Goal: Information Seeking & Learning: Learn about a topic

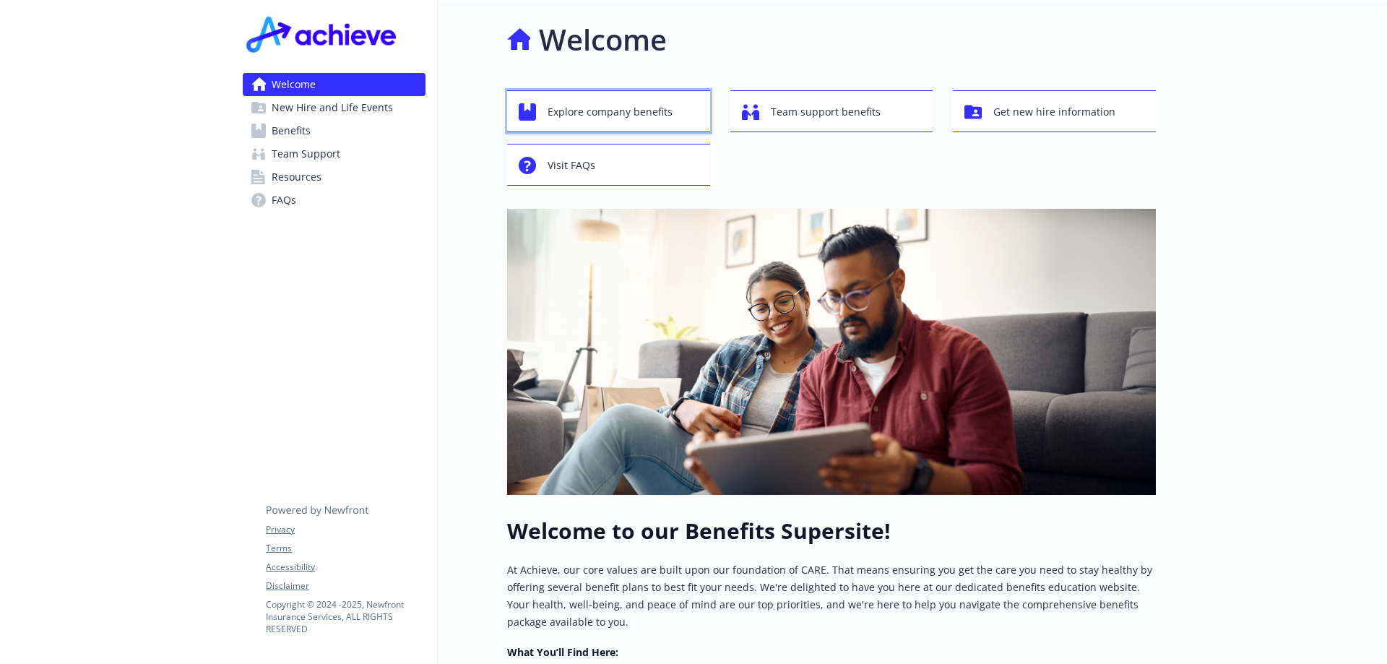
click at [589, 111] on span "Explore company benefits" at bounding box center [610, 111] width 125 height 27
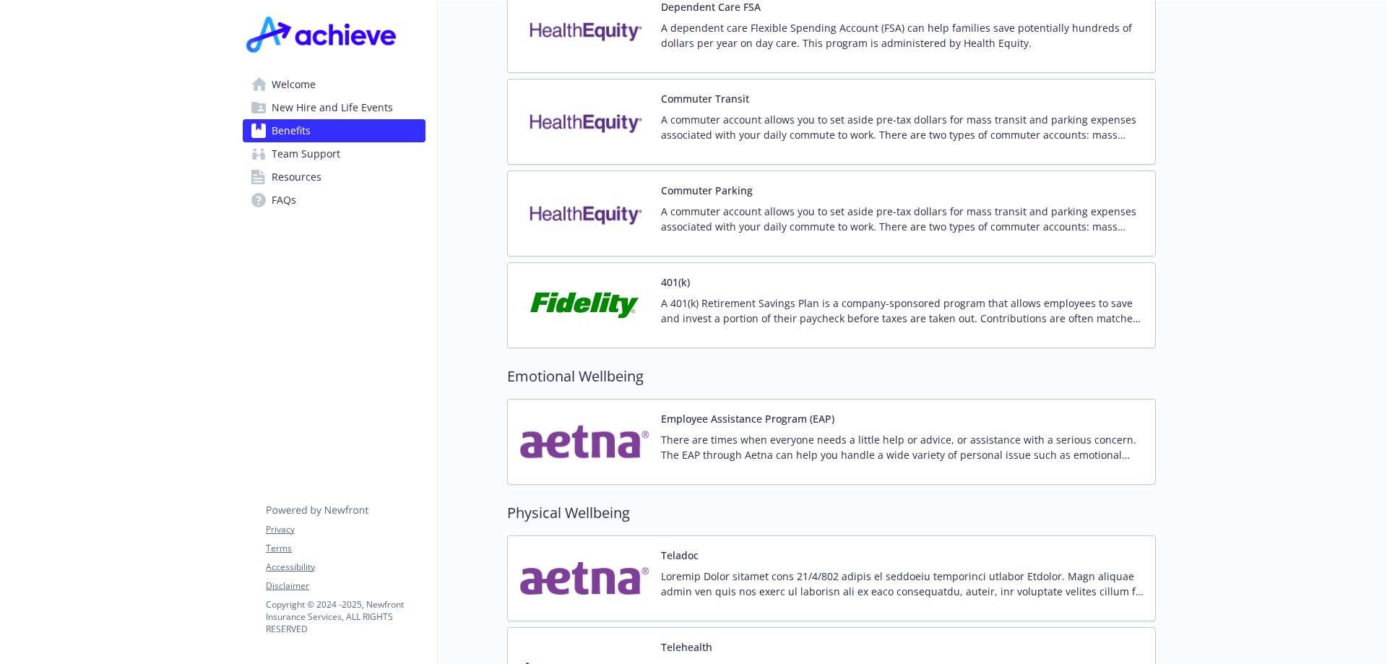
click at [598, 277] on img at bounding box center [584, 304] width 130 height 61
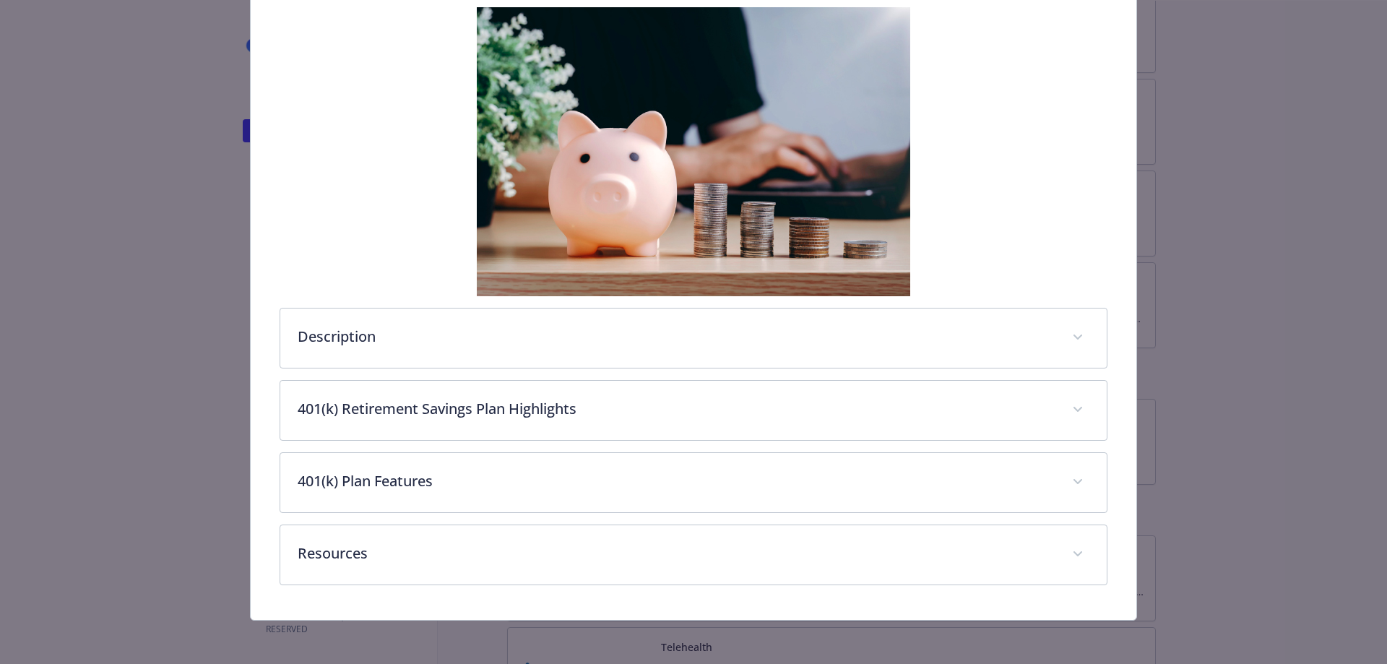
scroll to position [239, 0]
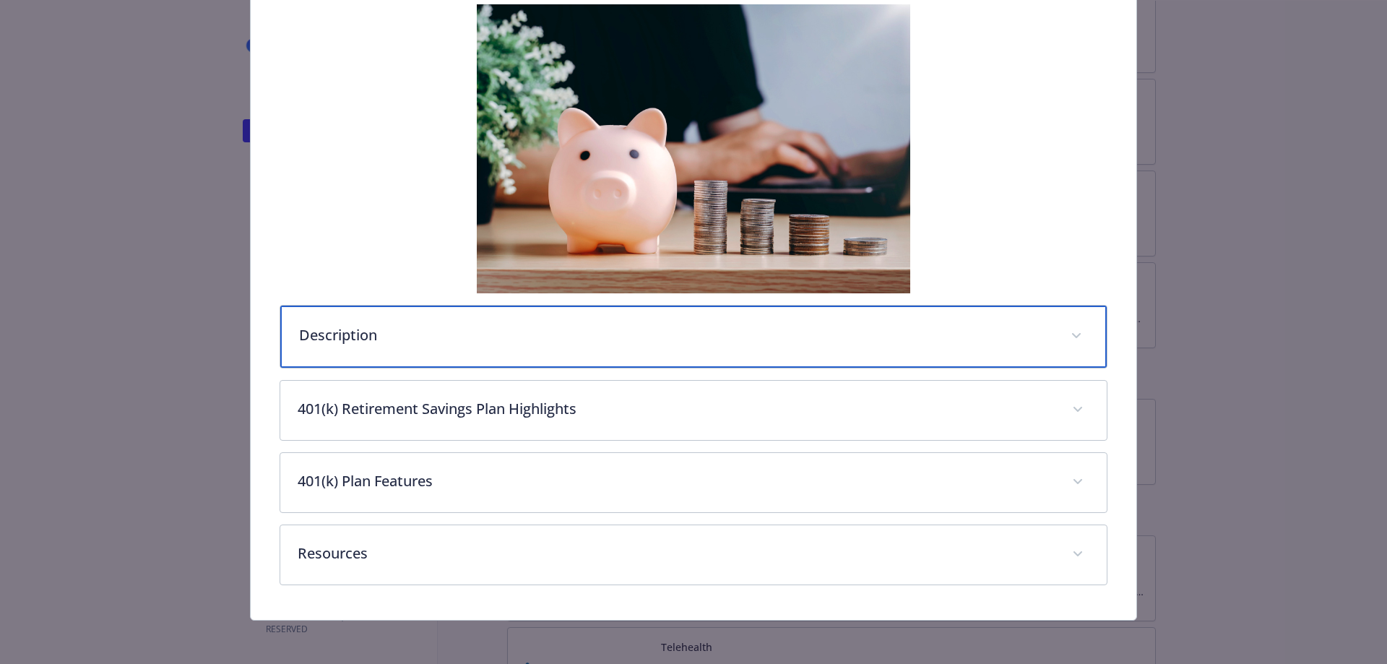
click at [627, 343] on p "Description" at bounding box center [676, 335] width 755 height 22
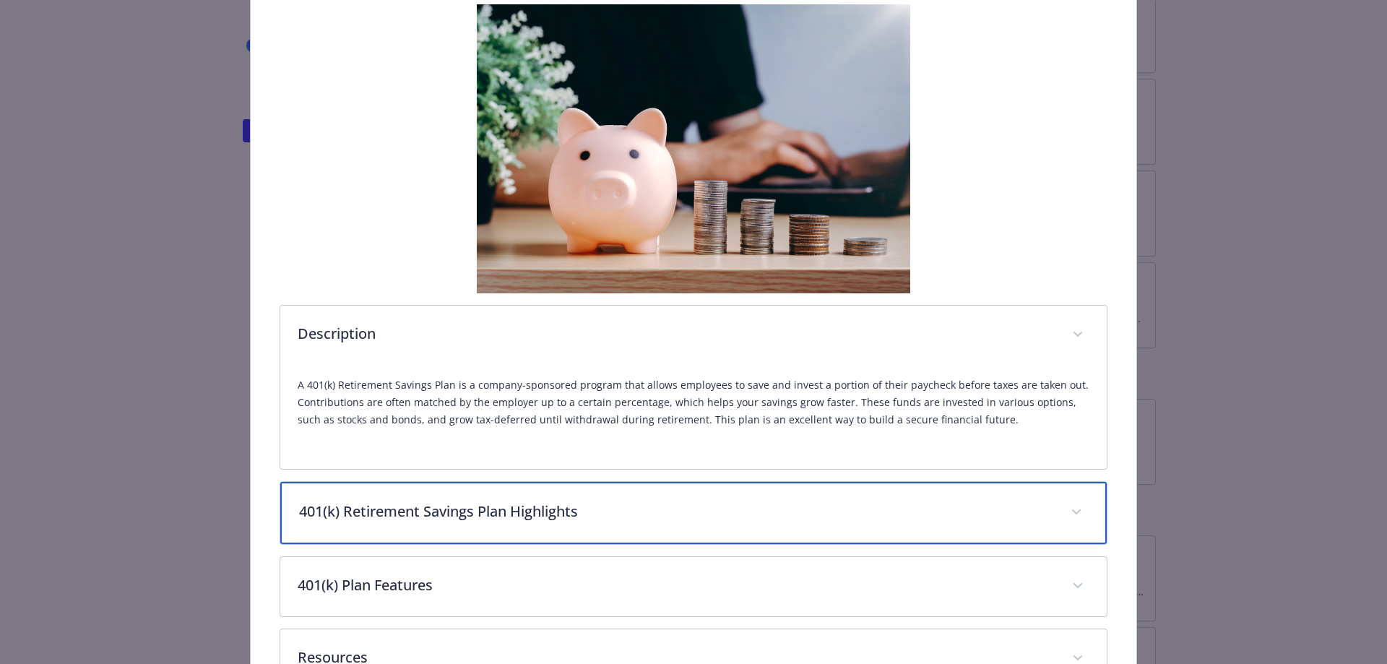
click at [642, 512] on p "401(k) Retirement Savings Plan Highlights" at bounding box center [676, 512] width 755 height 22
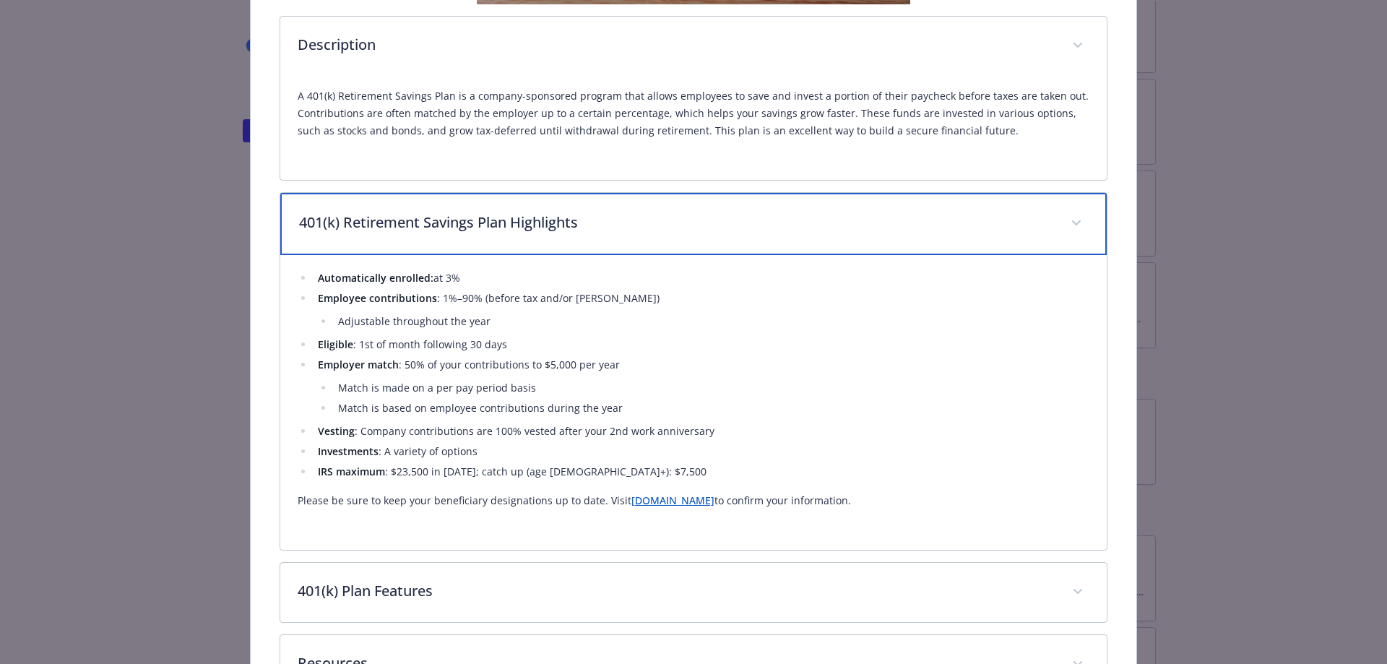
scroll to position [641, 0]
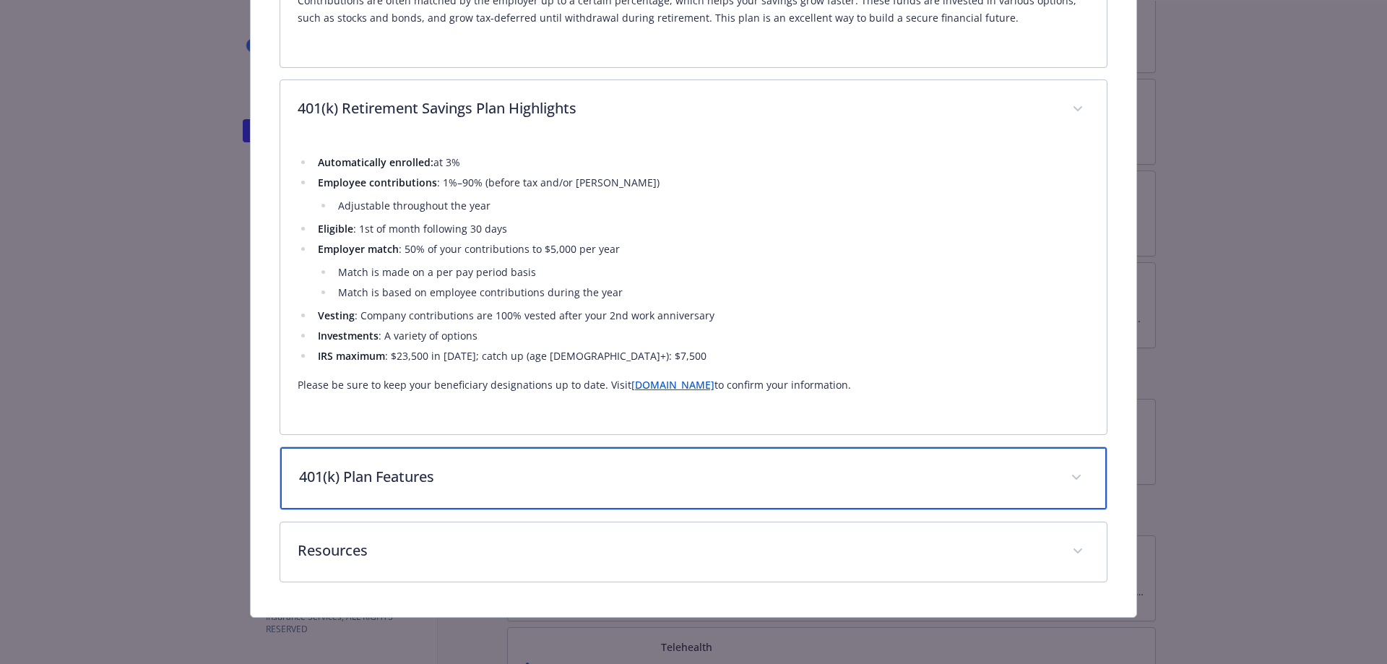
drag, startPoint x: 514, startPoint y: 480, endPoint x: 719, endPoint y: 429, distance: 211.3
click at [515, 478] on p "401(k) Plan Features" at bounding box center [676, 477] width 755 height 22
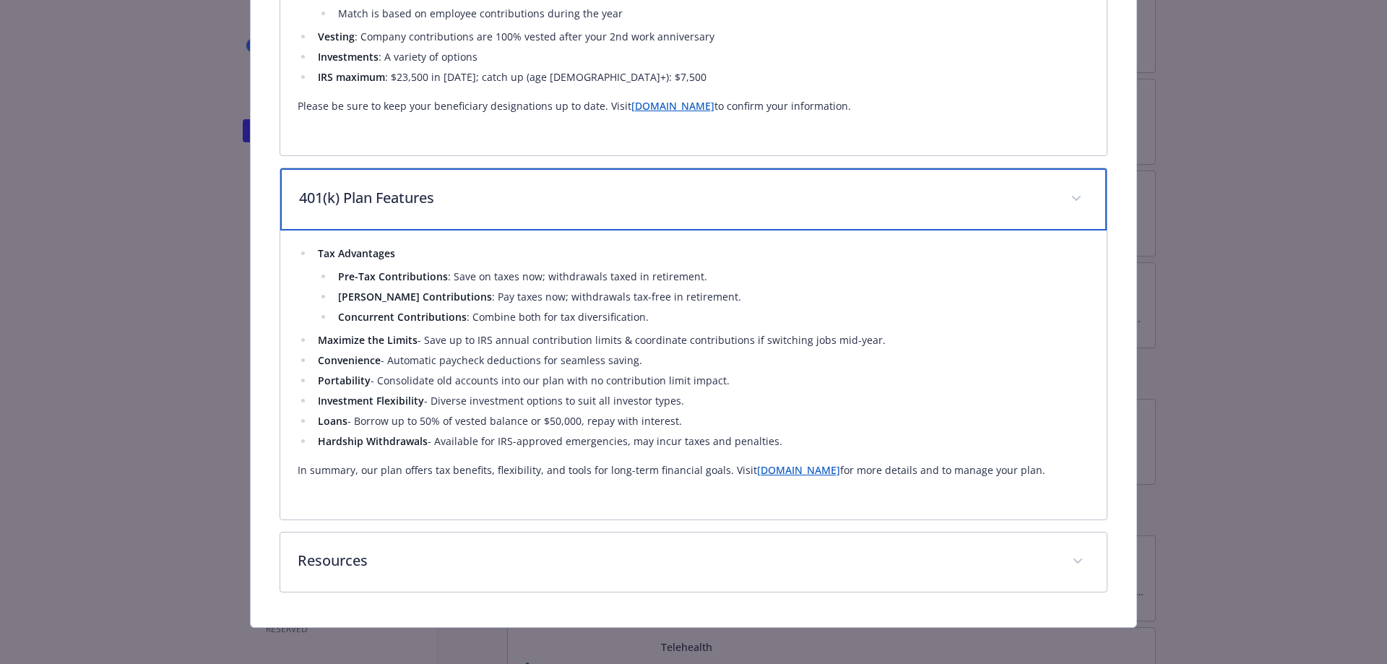
scroll to position [930, 0]
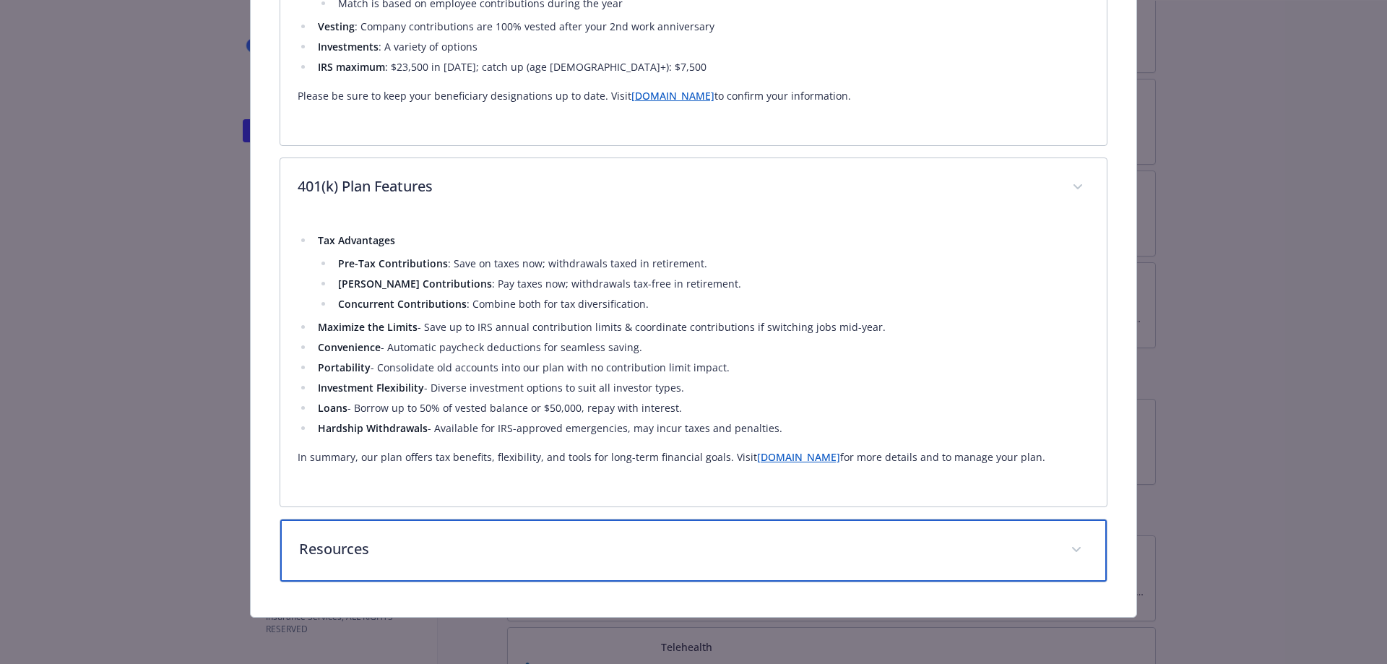
drag, startPoint x: 491, startPoint y: 546, endPoint x: 529, endPoint y: 535, distance: 39.8
click at [493, 545] on p "Resources" at bounding box center [676, 549] width 755 height 22
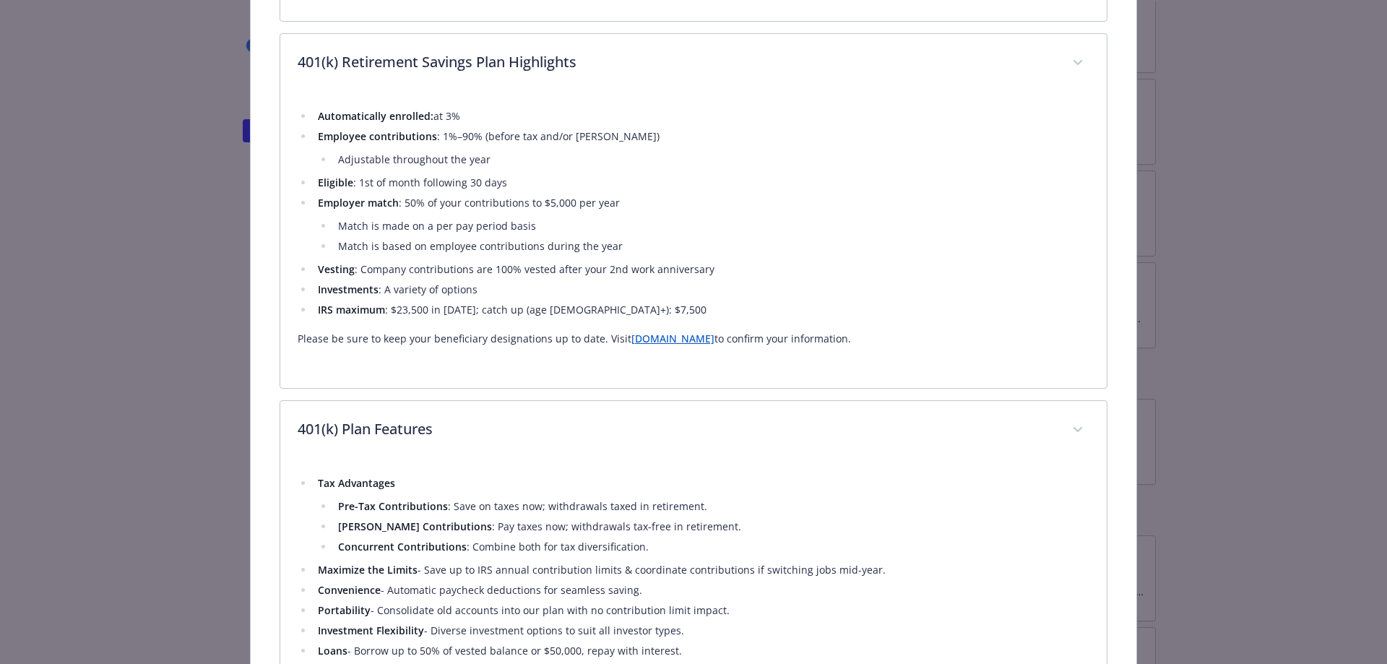
scroll to position [615, 0]
